Goal: Use online tool/utility

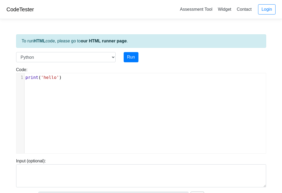
scroll to position [2, 0]
type textarea "print('hello')"
drag, startPoint x: 81, startPoint y: 81, endPoint x: 10, endPoint y: 78, distance: 71.8
click at [10, 78] on body "CodeTester Assessment Tool Widget Contact Login To run HTML code, please go to …" at bounding box center [141, 143] width 282 height 287
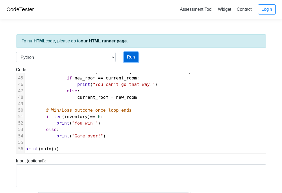
click at [134, 56] on button "Run" at bounding box center [131, 57] width 15 height 10
type input "[URL][DOMAIN_NAME]"
type textarea "Submission status: Runtime Error (NZEC) Stderr: File "script.py", line 11 def s…"
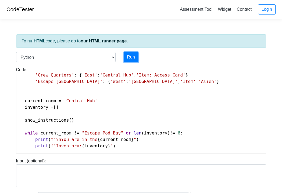
scroll to position [0, 0]
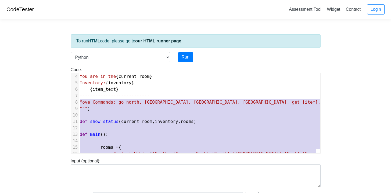
type textarea "def show_instructions(): print(f""" --------------------------- You are in the …"
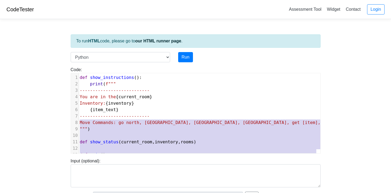
drag, startPoint x: 126, startPoint y: 144, endPoint x: 75, endPoint y: 46, distance: 110.9
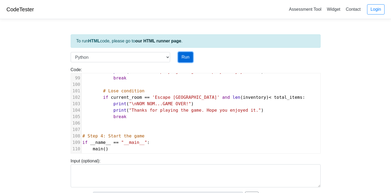
click at [188, 58] on button "Run" at bounding box center [185, 57] width 15 height 10
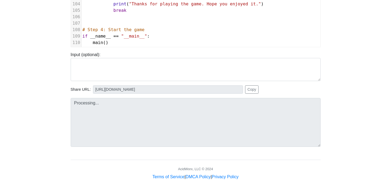
type input "[URL][DOMAIN_NAME]"
type textarea "Submission status: Runtime Error (NZEC) Stdout: Alien Text Adventure Game Colle…"
